Goal: Task Accomplishment & Management: Manage account settings

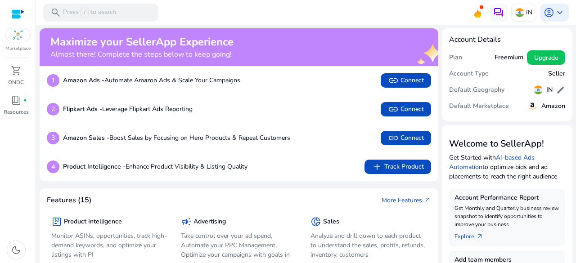
click at [26, 33] on div at bounding box center [17, 35] width 25 height 14
click at [13, 71] on span "shopping_cart" at bounding box center [16, 70] width 11 height 11
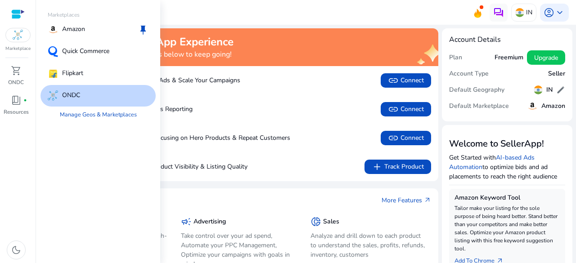
click at [23, 41] on div at bounding box center [17, 35] width 25 height 14
click at [104, 48] on p "Quick Commerce" at bounding box center [85, 51] width 47 height 11
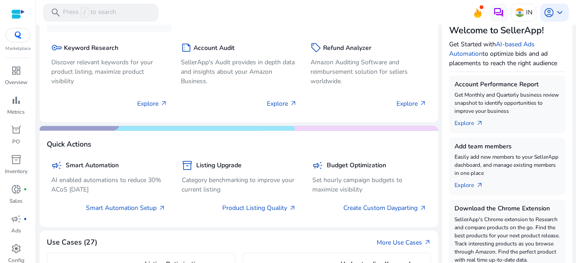
scroll to position [50, 0]
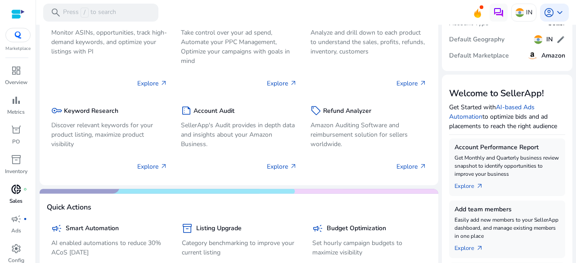
click at [16, 198] on p "Sales" at bounding box center [15, 201] width 13 height 8
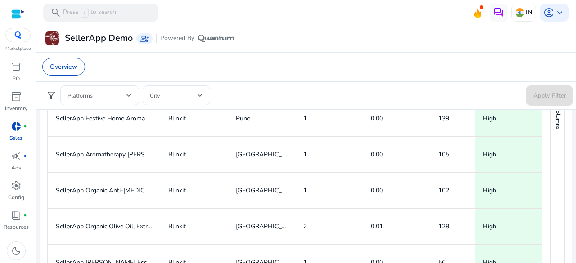
scroll to position [508, 0]
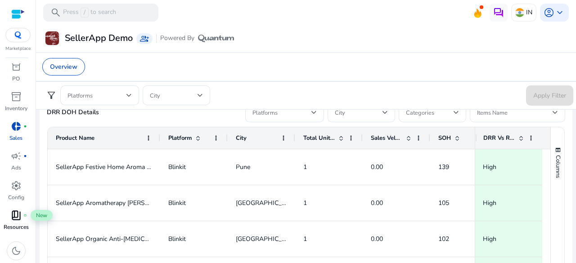
click at [18, 218] on span "book_4" at bounding box center [16, 215] width 11 height 11
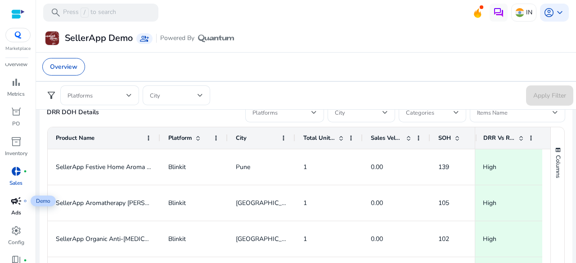
click at [27, 201] on div "campaign fiber_manual_record" at bounding box center [16, 201] width 25 height 14
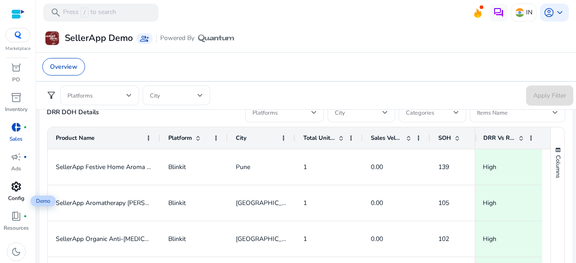
scroll to position [63, 0]
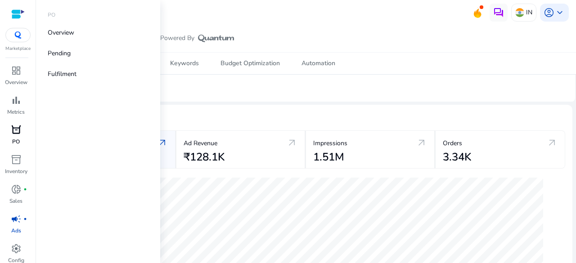
click at [17, 129] on span "orders" at bounding box center [16, 130] width 11 height 11
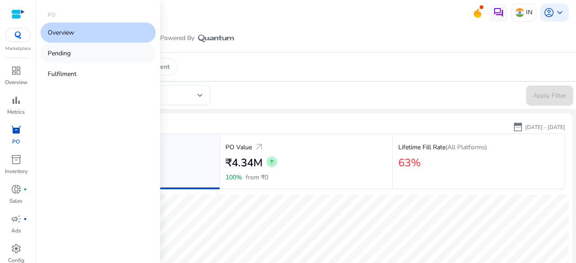
click at [111, 54] on link "Pending" at bounding box center [98, 53] width 115 height 20
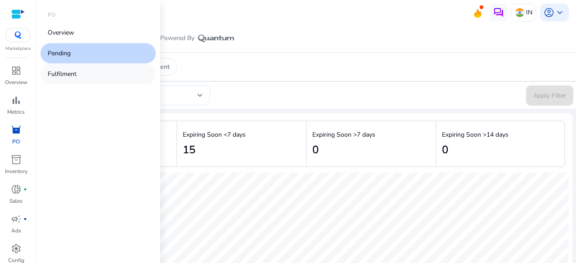
click at [99, 71] on link "Fulfilment" at bounding box center [98, 74] width 115 height 20
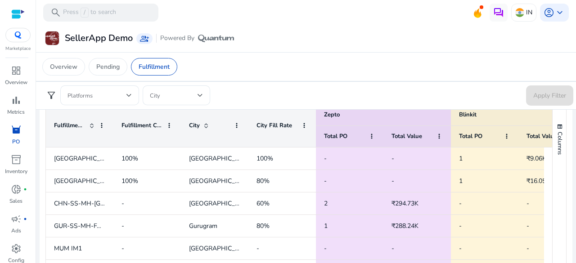
scroll to position [225, 0]
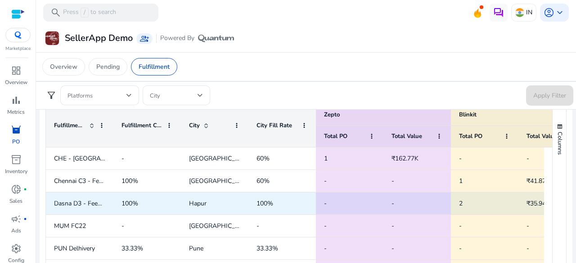
click at [266, 202] on span "100%" at bounding box center [265, 203] width 17 height 9
click at [336, 211] on span "-" at bounding box center [349, 203] width 51 height 18
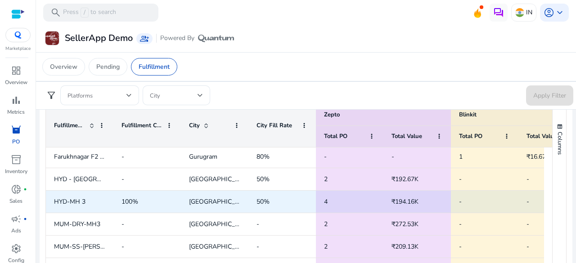
scroll to position [918, 0]
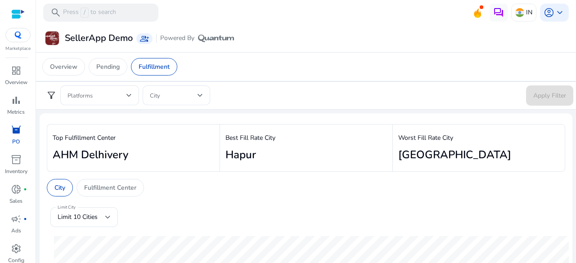
click at [139, 180] on div "Fulfillment Center" at bounding box center [111, 188] width 68 height 18
click at [103, 216] on div "Limit 10 Cities" at bounding box center [82, 217] width 48 height 10
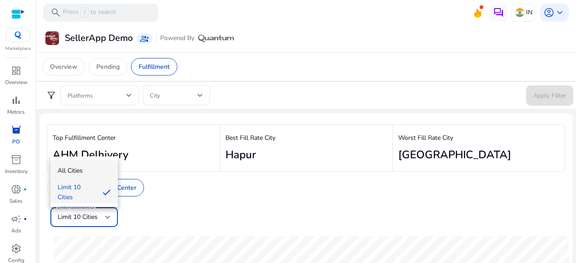
click at [109, 175] on span "All Cities" at bounding box center [84, 171] width 53 height 10
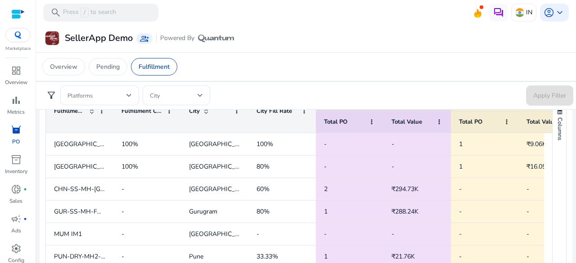
scroll to position [360, 0]
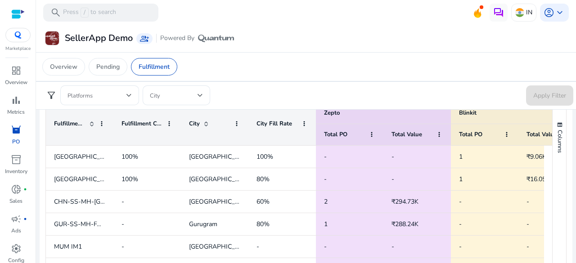
click at [387, 58] on app-sa-custom-tab "Overview Pending Fulfillment" at bounding box center [305, 67] width 527 height 18
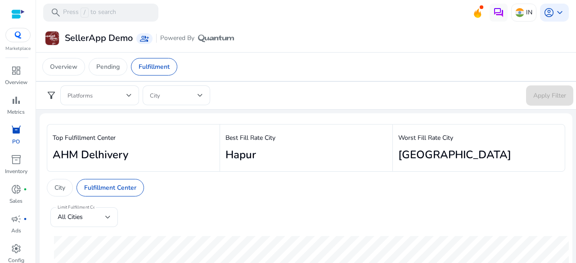
scroll to position [360, 0]
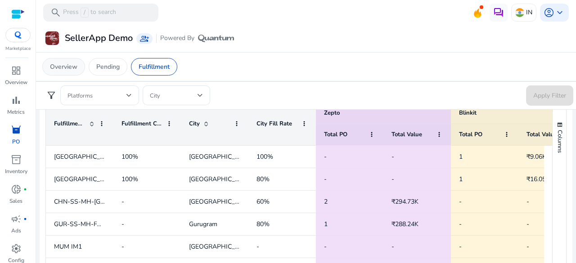
click at [82, 63] on div "Overview" at bounding box center [63, 67] width 43 height 18
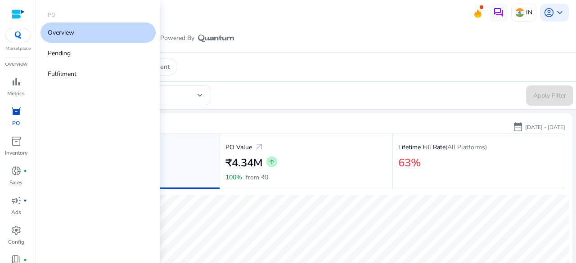
scroll to position [18, 0]
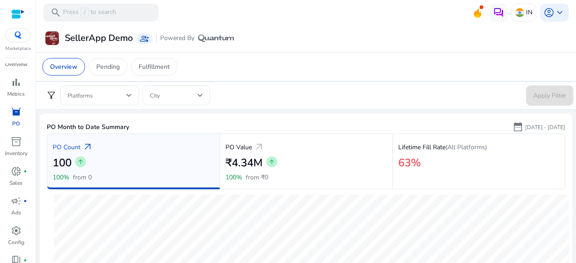
click at [360, 68] on app-sa-custom-tab "Overview Pending Fulfillment" at bounding box center [305, 67] width 527 height 18
drag, startPoint x: 360, startPoint y: 68, endPoint x: 316, endPoint y: 57, distance: 45.8
click at [316, 57] on div "Overview Pending Fulfillment" at bounding box center [306, 66] width 542 height 29
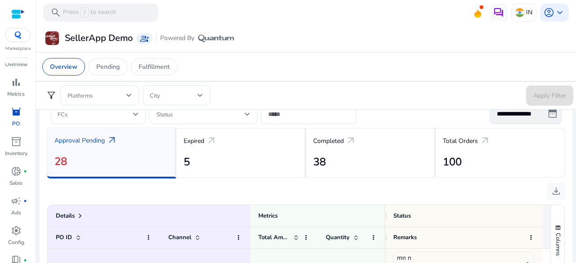
scroll to position [315, 0]
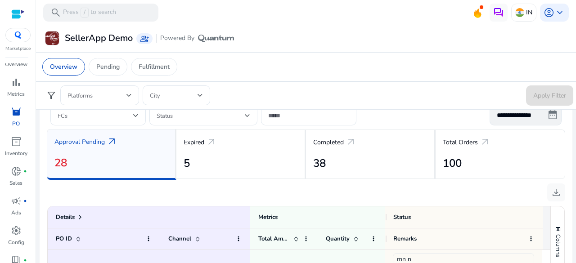
click at [113, 140] on span "arrow_outward" at bounding box center [112, 141] width 11 height 11
drag, startPoint x: 73, startPoint y: 141, endPoint x: 78, endPoint y: 146, distance: 7.3
click at [74, 141] on p "Approval Pending" at bounding box center [79, 141] width 50 height 9
drag, startPoint x: 86, startPoint y: 144, endPoint x: 116, endPoint y: 144, distance: 29.7
click at [88, 144] on p "Approval Pending" at bounding box center [79, 141] width 50 height 9
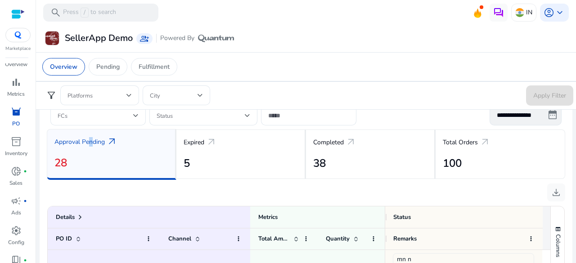
click at [114, 142] on span "arrow_outward" at bounding box center [112, 141] width 11 height 11
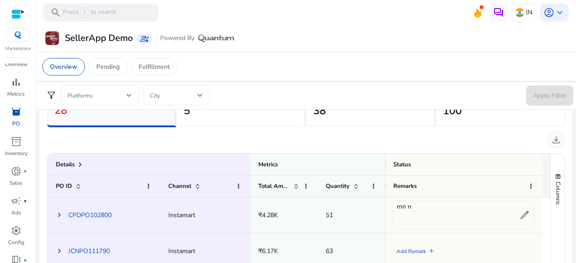
scroll to position [45, 0]
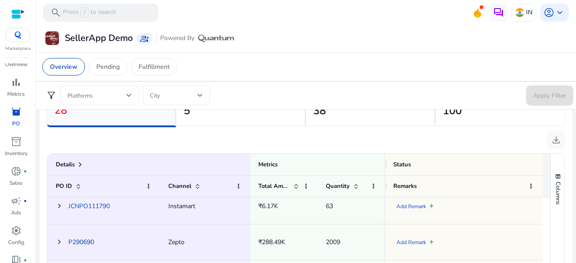
drag, startPoint x: 71, startPoint y: 241, endPoint x: 76, endPoint y: 238, distance: 5.5
click at [71, 241] on link "P290690" at bounding box center [81, 242] width 26 height 9
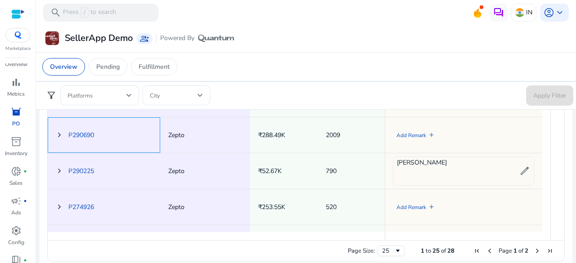
scroll to position [503, 0]
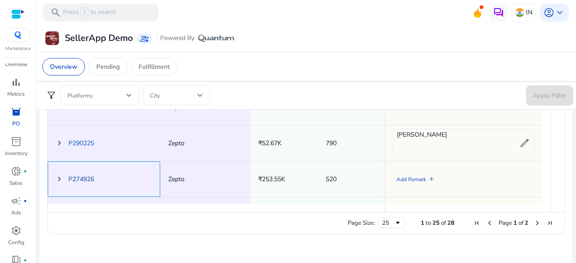
drag, startPoint x: 87, startPoint y: 176, endPoint x: 82, endPoint y: 176, distance: 5.0
click at [84, 176] on link "P274926" at bounding box center [81, 179] width 26 height 9
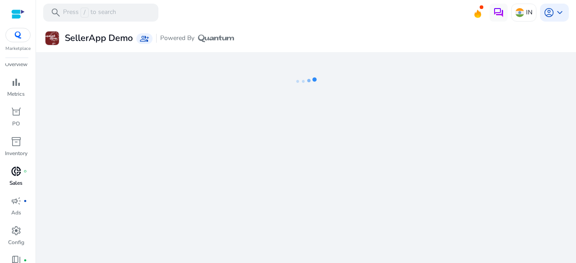
click at [14, 176] on span "donut_small" at bounding box center [16, 171] width 11 height 11
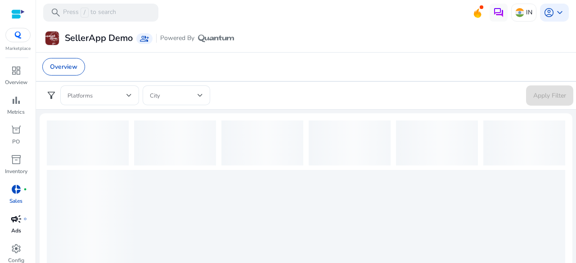
click at [19, 222] on span "campaign" at bounding box center [16, 219] width 11 height 11
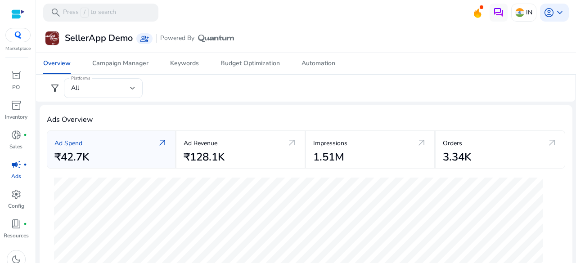
scroll to position [63, 0]
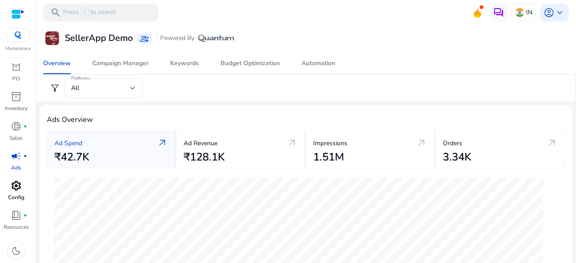
click at [24, 194] on link "settings Config" at bounding box center [16, 194] width 32 height 30
click at [22, 134] on p "Sales" at bounding box center [15, 138] width 13 height 8
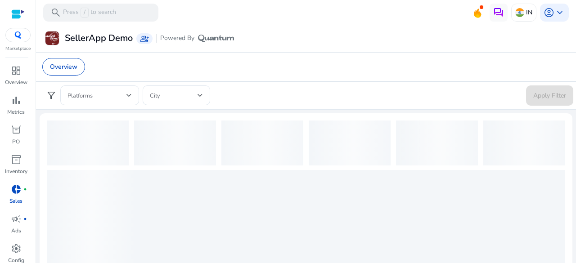
scroll to position [63, 0]
click at [399, 70] on app-sa-custom-tab "Overview" at bounding box center [305, 67] width 527 height 18
click at [322, 45] on div "SellerApp Demo group_add Powered By" at bounding box center [306, 38] width 533 height 17
drag, startPoint x: 206, startPoint y: 90, endPoint x: 213, endPoint y: 89, distance: 7.2
click at [213, 90] on form "filter_alt Platforms City Apply Filter" at bounding box center [306, 96] width 535 height 20
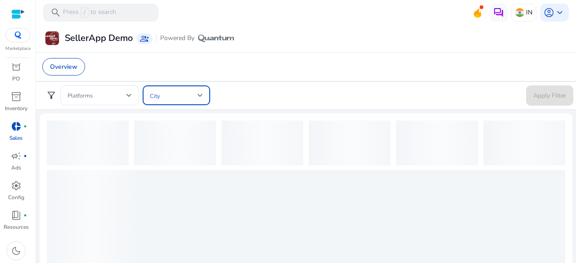
click at [188, 88] on div at bounding box center [176, 96] width 53 height 20
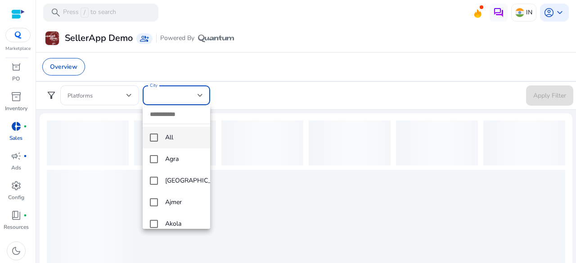
drag, startPoint x: 218, startPoint y: 60, endPoint x: 215, endPoint y: 80, distance: 20.4
click at [218, 62] on div at bounding box center [288, 131] width 576 height 263
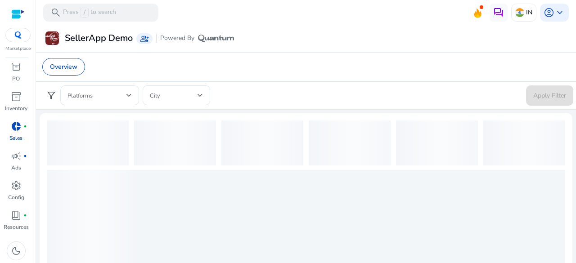
drag, startPoint x: 215, startPoint y: 124, endPoint x: 211, endPoint y: 65, distance: 59.5
click at [215, 119] on mat-card at bounding box center [306, 237] width 533 height 248
click at [214, 63] on app-sa-custom-tab "Overview" at bounding box center [305, 67] width 527 height 18
drag, startPoint x: 212, startPoint y: 90, endPoint x: 208, endPoint y: 66, distance: 25.2
click at [212, 88] on form "filter_alt Platforms City Apply Filter" at bounding box center [306, 96] width 535 height 20
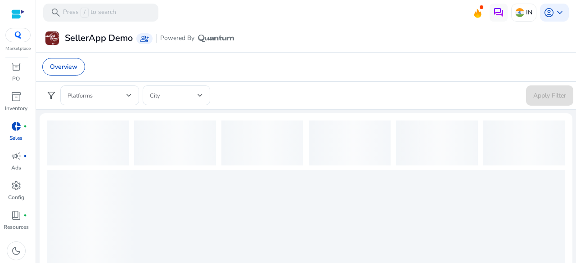
drag, startPoint x: 210, startPoint y: 67, endPoint x: 211, endPoint y: 116, distance: 48.6
click at [212, 84] on div "Overview filter_alt Platforms City Apply Filter" at bounding box center [306, 81] width 533 height 58
click at [206, 85] on div "filter_alt Platforms City Apply Filter" at bounding box center [306, 95] width 542 height 28
drag, startPoint x: 188, startPoint y: 99, endPoint x: 195, endPoint y: 100, distance: 6.9
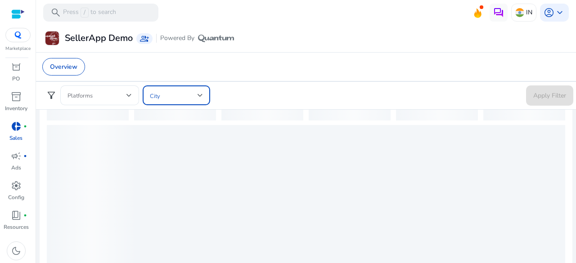
click at [189, 99] on span at bounding box center [174, 95] width 48 height 10
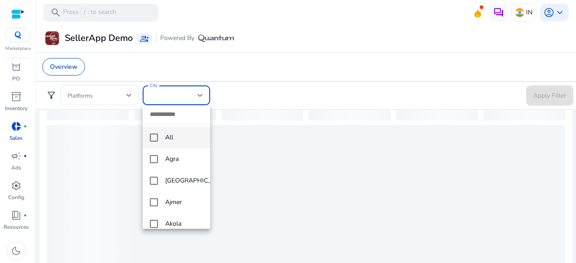
click at [184, 131] on mat-option "All" at bounding box center [177, 138] width 68 height 22
click at [307, 48] on div at bounding box center [288, 131] width 576 height 263
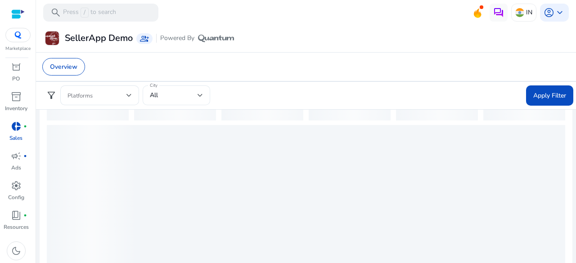
drag, startPoint x: 184, startPoint y: 100, endPoint x: 184, endPoint y: 105, distance: 5.0
click at [184, 105] on div "All" at bounding box center [176, 96] width 53 height 20
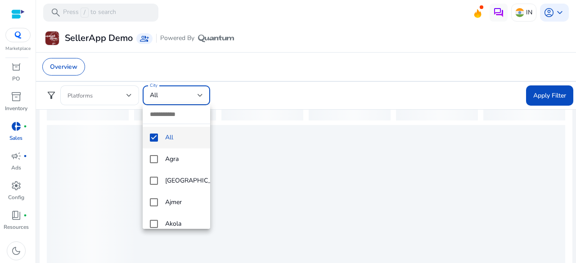
click at [243, 181] on div at bounding box center [288, 131] width 576 height 263
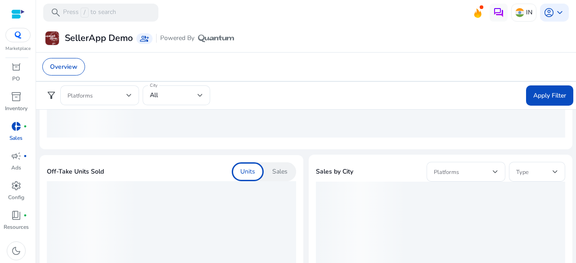
scroll to position [225, 0]
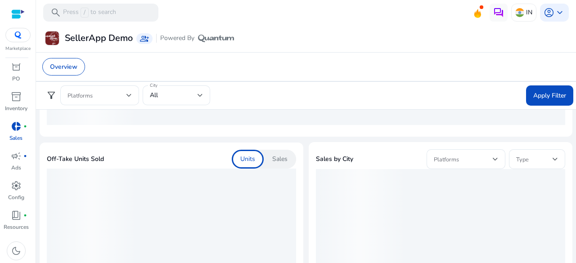
drag, startPoint x: 252, startPoint y: 167, endPoint x: 270, endPoint y: 165, distance: 17.8
click at [264, 166] on app-qc-sales-overview-off-takes "Off-Take Units Sold Units Sales" at bounding box center [171, 251] width 249 height 203
click at [271, 163] on div "Sales" at bounding box center [280, 159] width 32 height 19
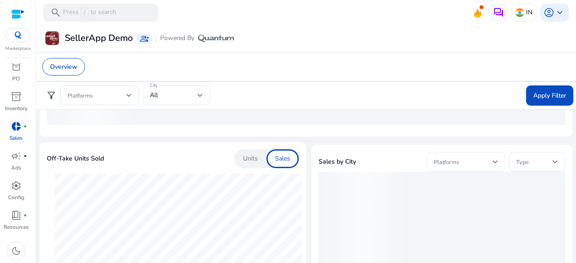
click at [489, 168] on div "Platforms" at bounding box center [466, 162] width 79 height 20
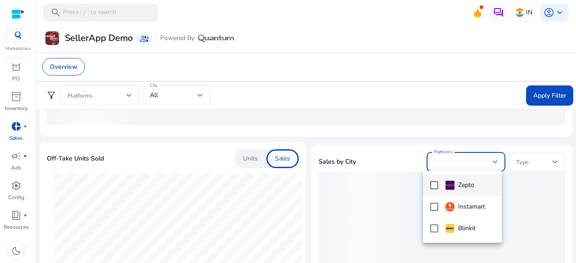
click at [518, 189] on div at bounding box center [288, 131] width 576 height 263
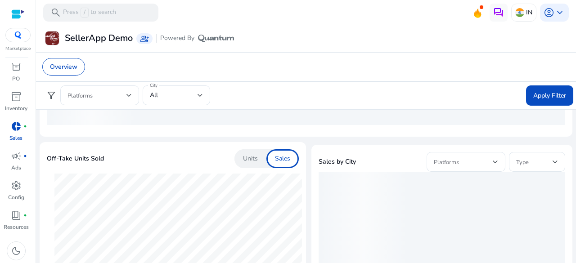
click at [234, 163] on div "Off-Take Units Sold Units Sales" at bounding box center [173, 158] width 252 height 19
drag, startPoint x: 248, startPoint y: 158, endPoint x: 247, endPoint y: 165, distance: 7.0
click at [248, 161] on p "Units" at bounding box center [250, 158] width 15 height 9
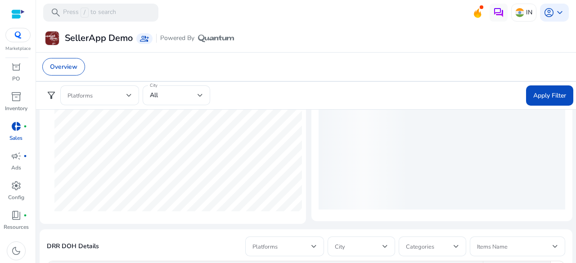
scroll to position [231, 0]
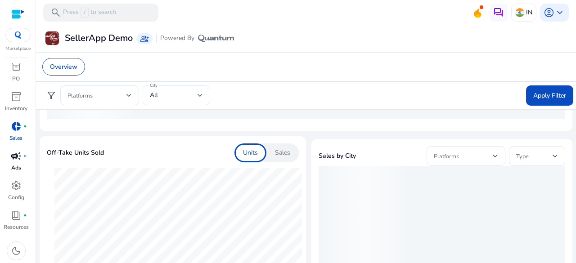
click at [27, 155] on span "fiber_manual_record" at bounding box center [25, 156] width 4 height 4
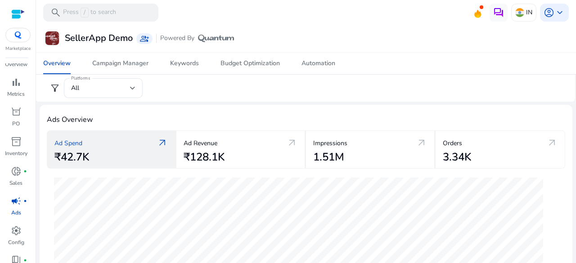
click at [163, 134] on div "Ad Spend arrow_outward ₹42.7K" at bounding box center [112, 150] width 130 height 38
click at [160, 138] on span "arrow_outward" at bounding box center [162, 143] width 11 height 11
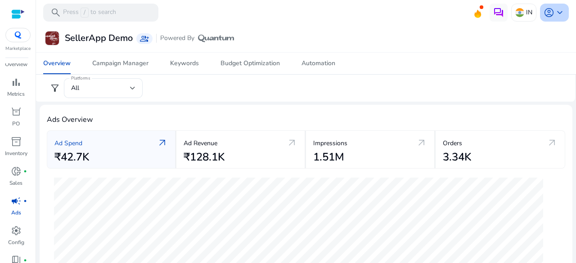
click at [546, 18] on span "account_circle" at bounding box center [549, 12] width 11 height 11
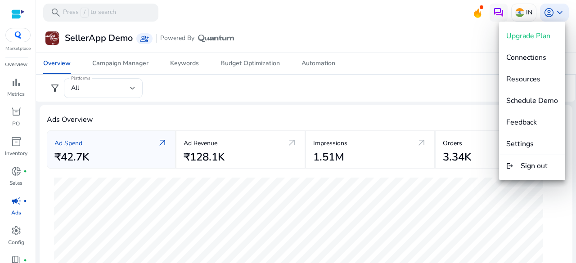
click at [484, 77] on div at bounding box center [288, 131] width 576 height 263
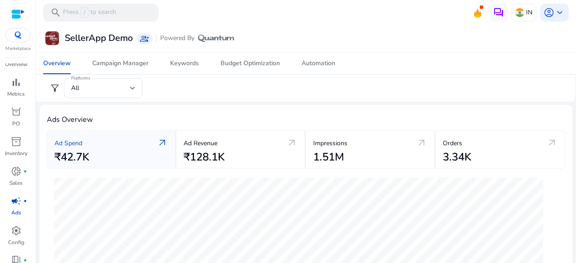
drag, startPoint x: 555, startPoint y: 17, endPoint x: 552, endPoint y: 36, distance: 19.2
click at [554, 25] on div "search Press / to search IN account_circle keyboard_arrow_down" at bounding box center [306, 13] width 540 height 27
click at [554, 13] on span "keyboard_arrow_down" at bounding box center [559, 12] width 11 height 11
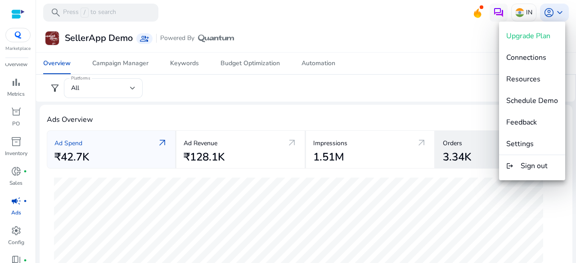
click at [527, 144] on span "Settings" at bounding box center [519, 144] width 27 height 10
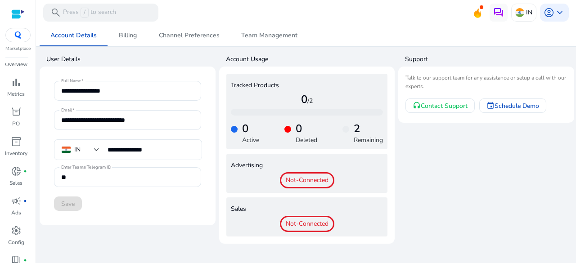
click at [312, 180] on span "Not-Connected" at bounding box center [307, 180] width 54 height 16
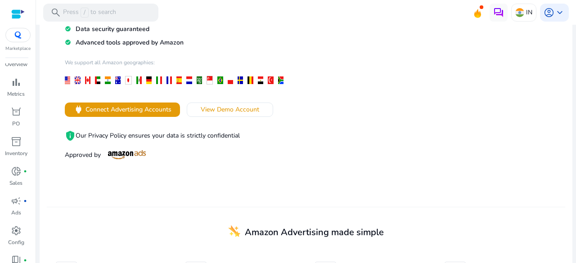
scroll to position [135, 0]
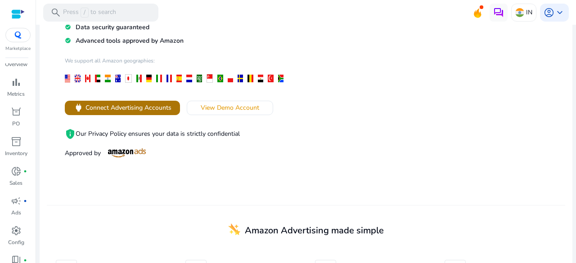
click at [94, 105] on span "Connect Advertising Accounts" at bounding box center [129, 107] width 86 height 9
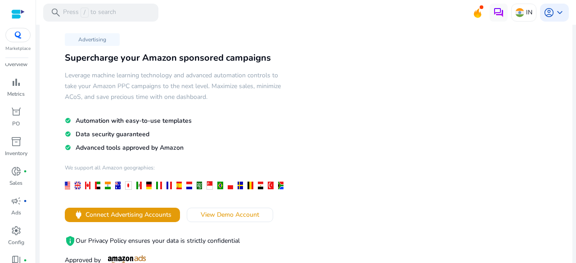
scroll to position [0, 0]
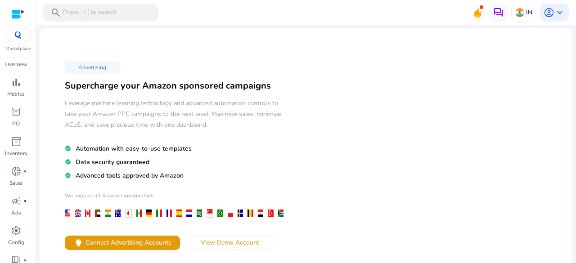
drag, startPoint x: 99, startPoint y: 77, endPoint x: 100, endPoint y: 67, distance: 9.5
click at [99, 77] on div "Advertising Supercharge your Amazon sponsored campaigns Leverage machine learni…" at bounding box center [176, 176] width 259 height 237
click at [101, 66] on p "Advertising" at bounding box center [92, 67] width 55 height 13
click at [115, 64] on p "Advertising" at bounding box center [92, 67] width 55 height 13
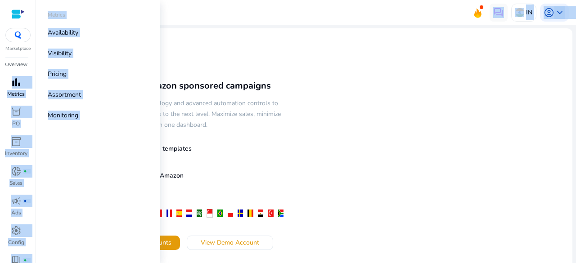
drag, startPoint x: 125, startPoint y: 64, endPoint x: 0, endPoint y: 81, distance: 126.3
click at [0, 81] on mat-sidenav-container "Marketplace dashboard Overview bar_chart Metrics orders PO inventory_2 Inventor…" at bounding box center [288, 131] width 576 height 263
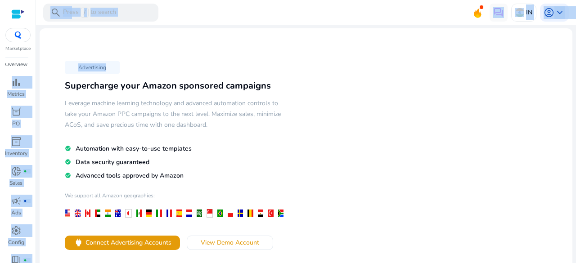
click at [277, 57] on div "Advertising Supercharge your Amazon sponsored campaigns Leverage machine learni…" at bounding box center [306, 188] width 518 height 305
